Goal: Information Seeking & Learning: Learn about a topic

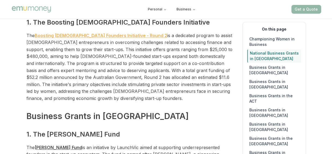
scroll to position [185, 0]
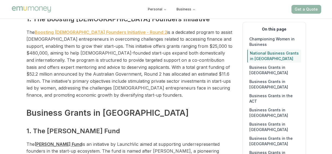
click at [119, 31] on link "Boosting [DEMOGRAPHIC_DATA] Founders Initiative - Round 2" at bounding box center [101, 31] width 133 height 5
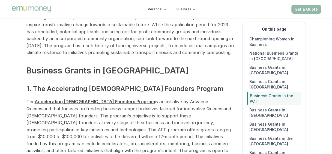
scroll to position [798, 0]
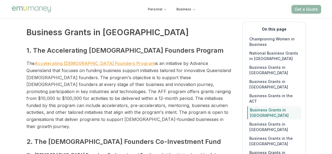
click at [95, 61] on link "Accelerating [DEMOGRAPHIC_DATA] Founders Program" at bounding box center [95, 63] width 120 height 5
